Goal: Task Accomplishment & Management: Manage account settings

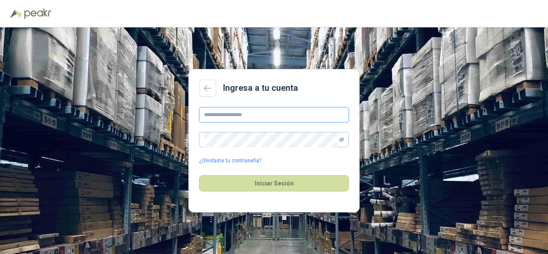
type input "**********"
click at [342, 137] on icon "eye-invisible" at bounding box center [341, 139] width 5 height 5
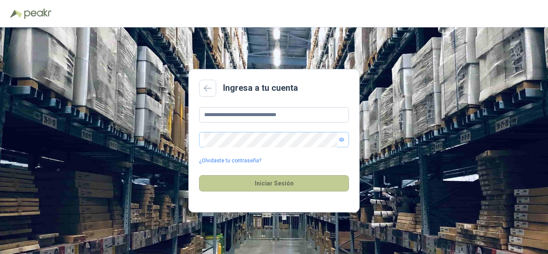
click at [288, 184] on button "Iniciar Sesión" at bounding box center [274, 183] width 150 height 16
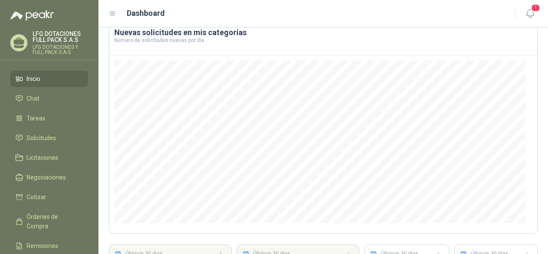
scroll to position [131, 0]
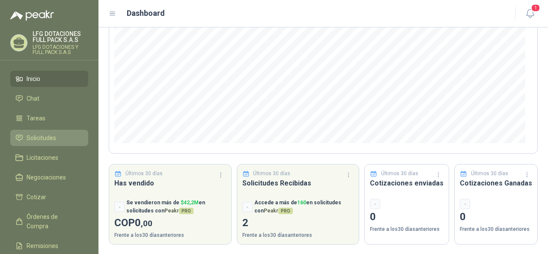
click at [57, 139] on li "Solicitudes" at bounding box center [49, 137] width 68 height 9
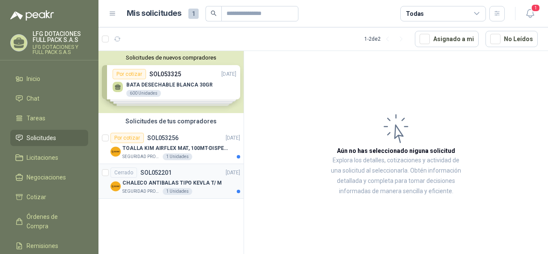
click at [199, 182] on p "CHALECO ANTIBALAS TIPO KEVLA T/ M" at bounding box center [171, 183] width 99 height 8
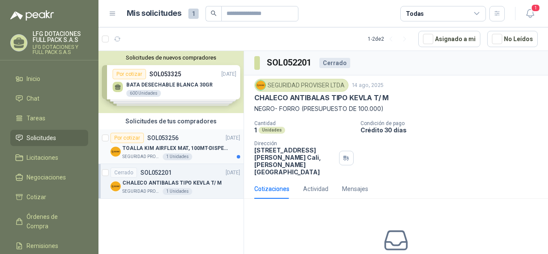
click at [178, 144] on p "TOALLA KIM AIRFLEX MAT, 100MT-DISPENSADOR- caja x6" at bounding box center [175, 148] width 107 height 8
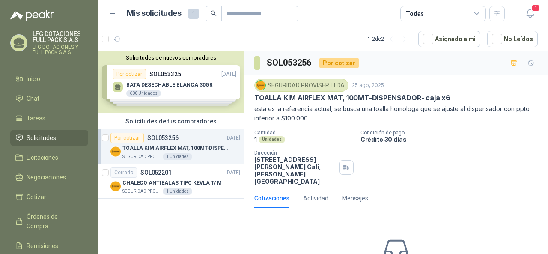
click at [175, 86] on div "Solicitudes de nuevos compradores Por cotizar SOL053325 [DATE] BATA DESECHABLE …" at bounding box center [170, 82] width 145 height 62
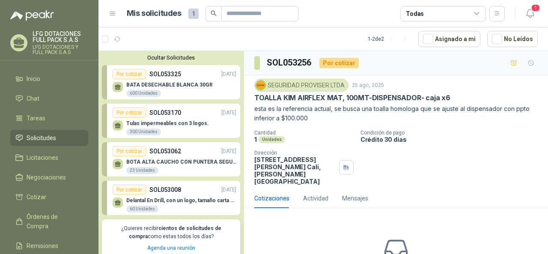
click at [199, 87] on p "BATA DESECHABLE BLANCA 30GR" at bounding box center [169, 85] width 86 height 6
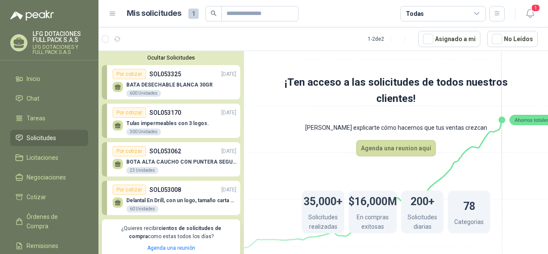
click at [158, 85] on p "BATA DESECHABLE BLANCA 30GR" at bounding box center [169, 85] width 86 height 6
click at [167, 113] on p "SOL053170" at bounding box center [165, 112] width 32 height 9
click at [175, 56] on button "Ocultar Solicitudes" at bounding box center [171, 57] width 138 height 6
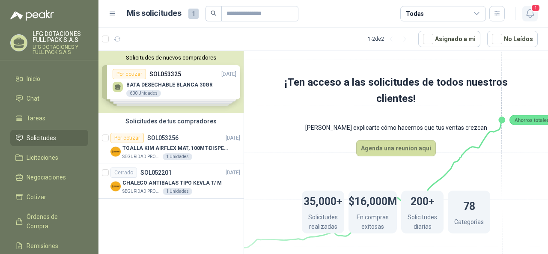
click at [531, 15] on icon "button" at bounding box center [530, 13] width 11 height 11
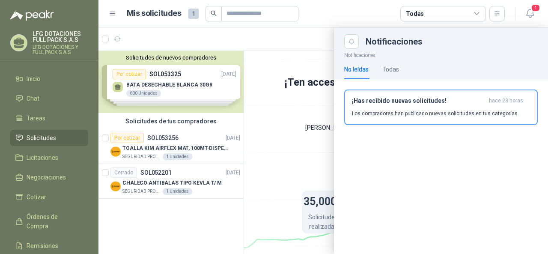
click at [307, 54] on div at bounding box center [323, 140] width 450 height 227
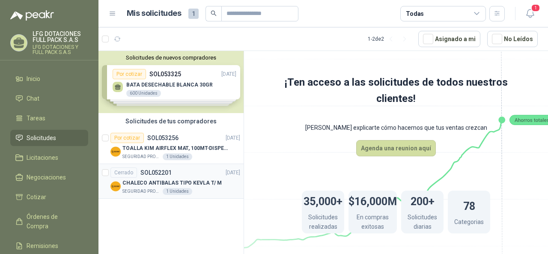
click at [186, 176] on div "Cerrado SOL052201 [DATE]" at bounding box center [175, 172] width 130 height 10
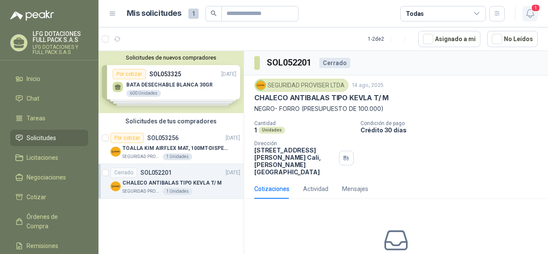
click at [536, 14] on button "1" at bounding box center [529, 13] width 15 height 15
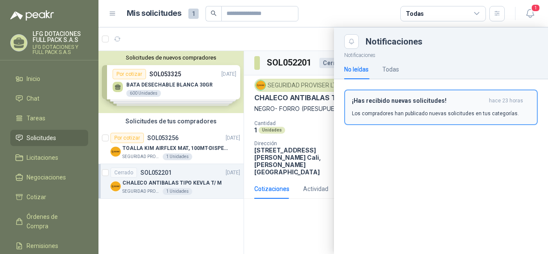
click at [442, 107] on div "¡Has recibido nuevas solicitudes! hace 23 horas Los compradores han publicado n…" at bounding box center [441, 107] width 178 height 20
